Goal: Task Accomplishment & Management: Use online tool/utility

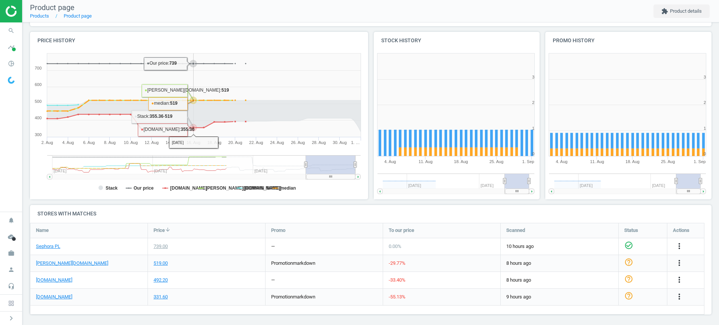
scroll to position [80, 0]
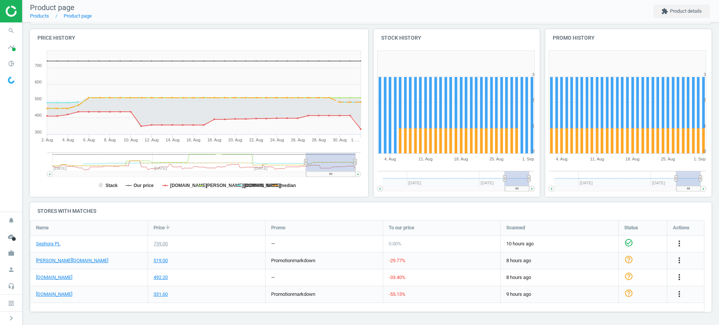
click at [673, 296] on div "more_vert" at bounding box center [680, 295] width 15 height 10
click at [677, 296] on icon "more_vert" at bounding box center [679, 294] width 9 height 9
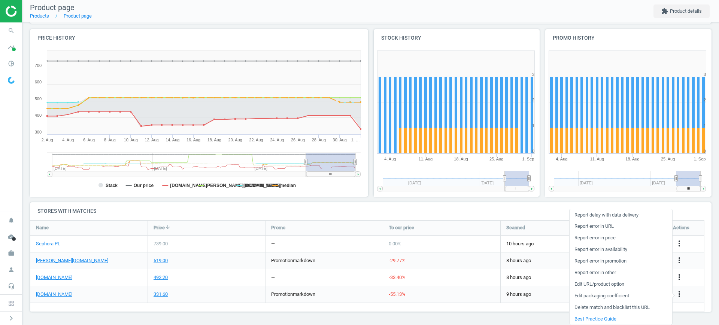
click at [613, 282] on link "Edit URL/product option" at bounding box center [621, 285] width 103 height 12
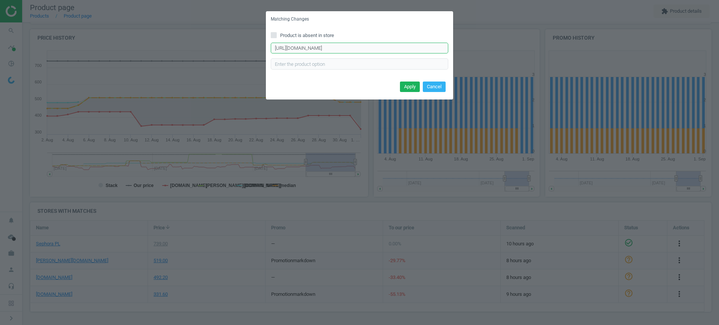
scroll to position [0, 14]
drag, startPoint x: 383, startPoint y: 49, endPoint x: 507, endPoint y: 48, distance: 124.7
click at [507, 48] on div "Matching Changes Product is absent in store [URL][DOMAIN_NAME] Enter correct pr…" at bounding box center [359, 162] width 719 height 325
click at [431, 89] on button "Cancel" at bounding box center [434, 87] width 23 height 10
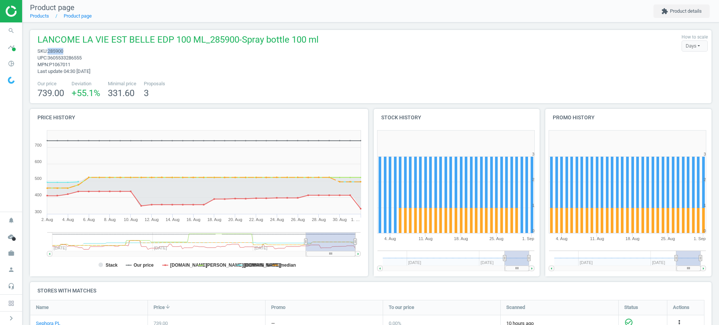
drag, startPoint x: 65, startPoint y: 49, endPoint x: 49, endPoint y: 49, distance: 16.5
click at [49, 49] on span "sku : 285900" at bounding box center [177, 51] width 281 height 7
copy span "285900"
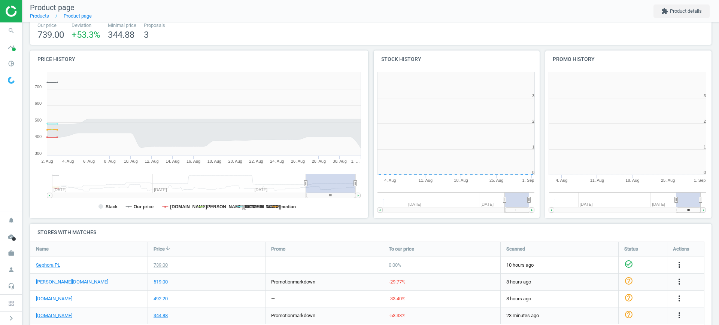
scroll to position [80, 0]
